Goal: Task Accomplishment & Management: Manage account settings

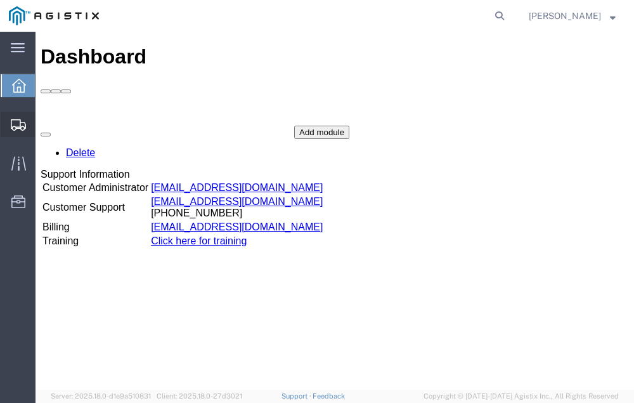
click at [0, 0] on span "Shipment Manager" at bounding box center [0, 0] width 0 height 0
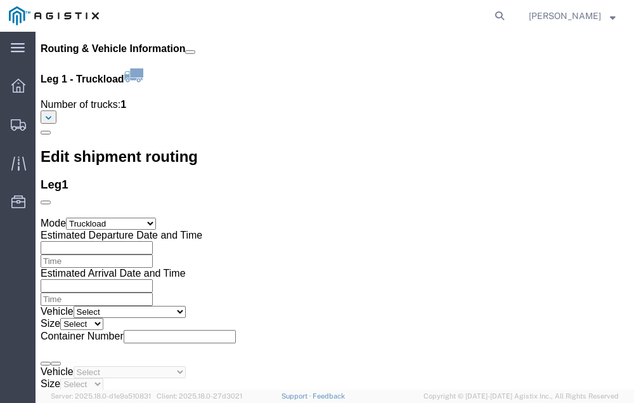
scroll to position [1525, 0]
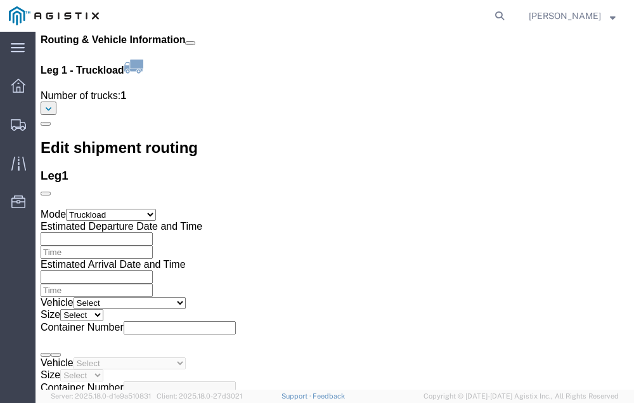
click link "Confirm"
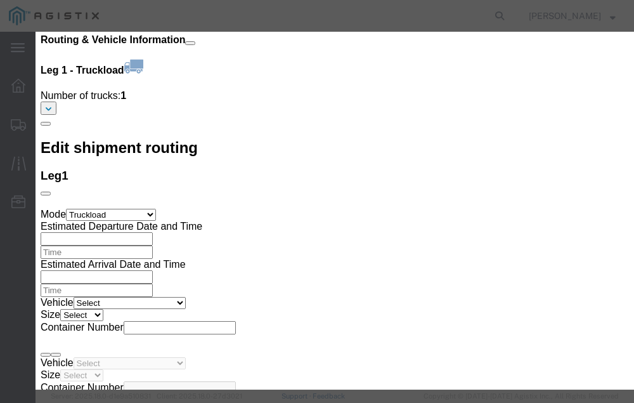
click input "checkbox"
checkbox input "true"
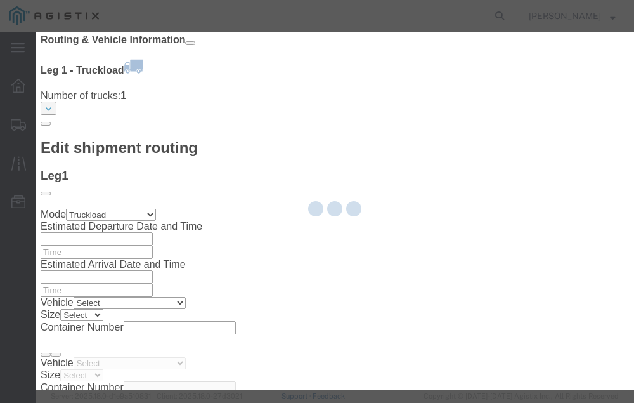
type input "[PERSON_NAME]"
type input "[PHONE_NUMBER]"
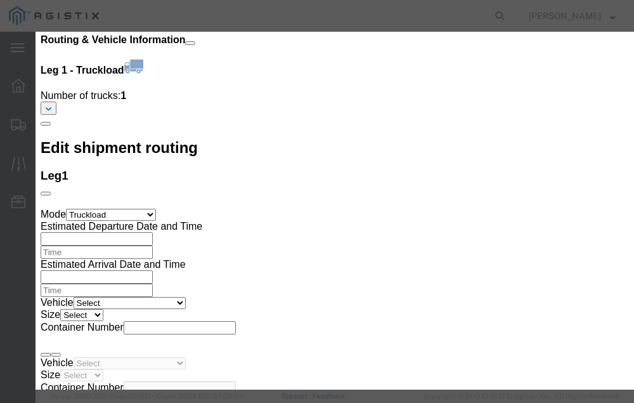
click input "text"
type input "56783837"
click button "Submit"
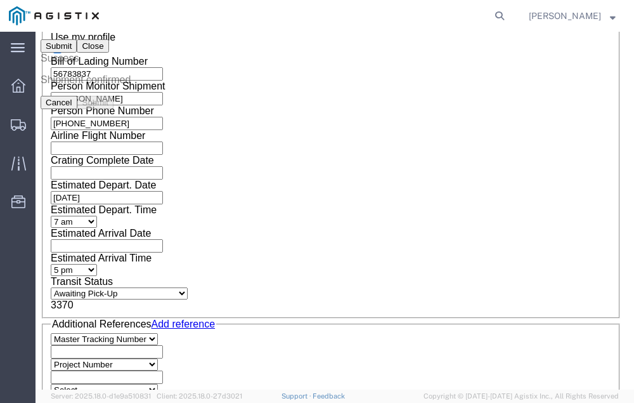
scroll to position [0, 0]
